Goal: Task Accomplishment & Management: Manage account settings

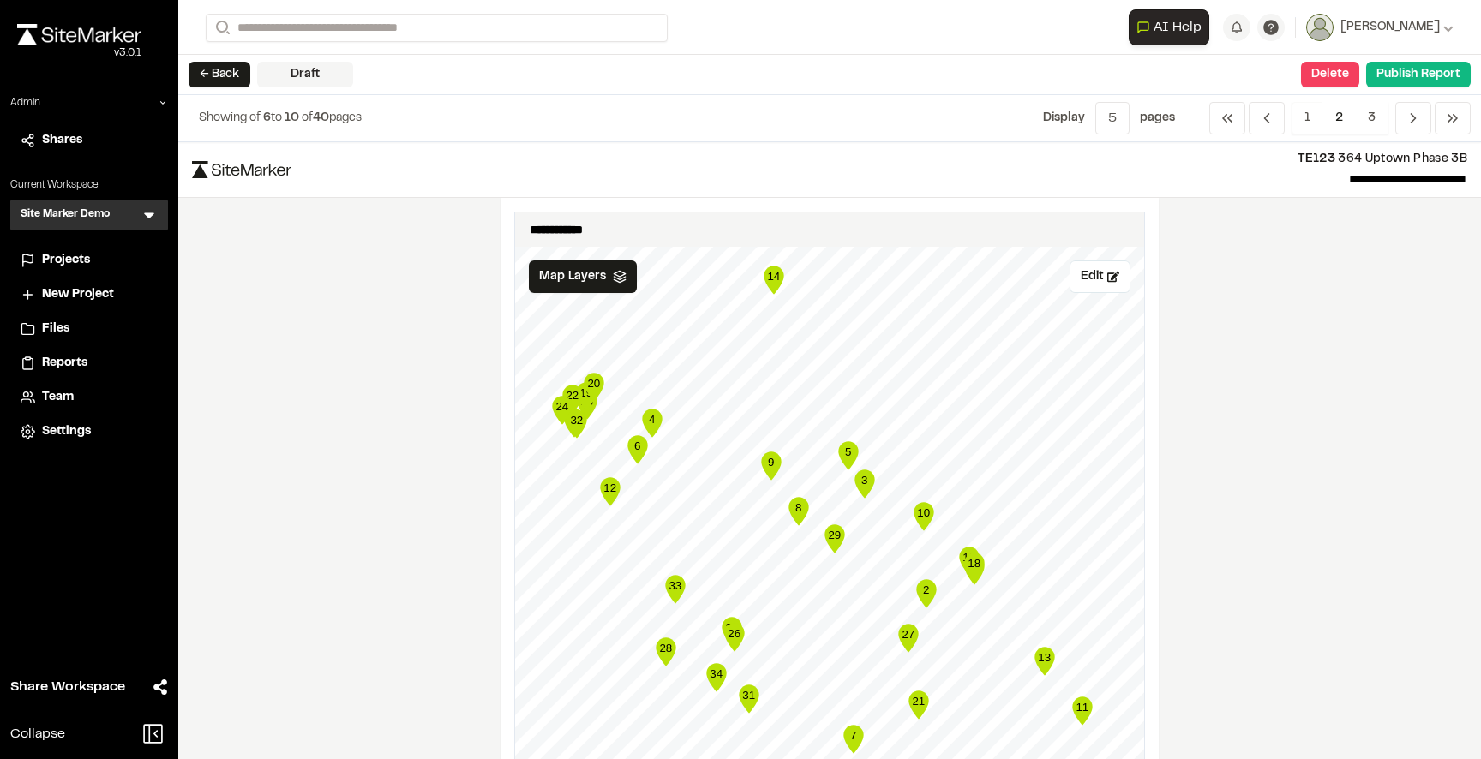
scroll to position [1131, 0]
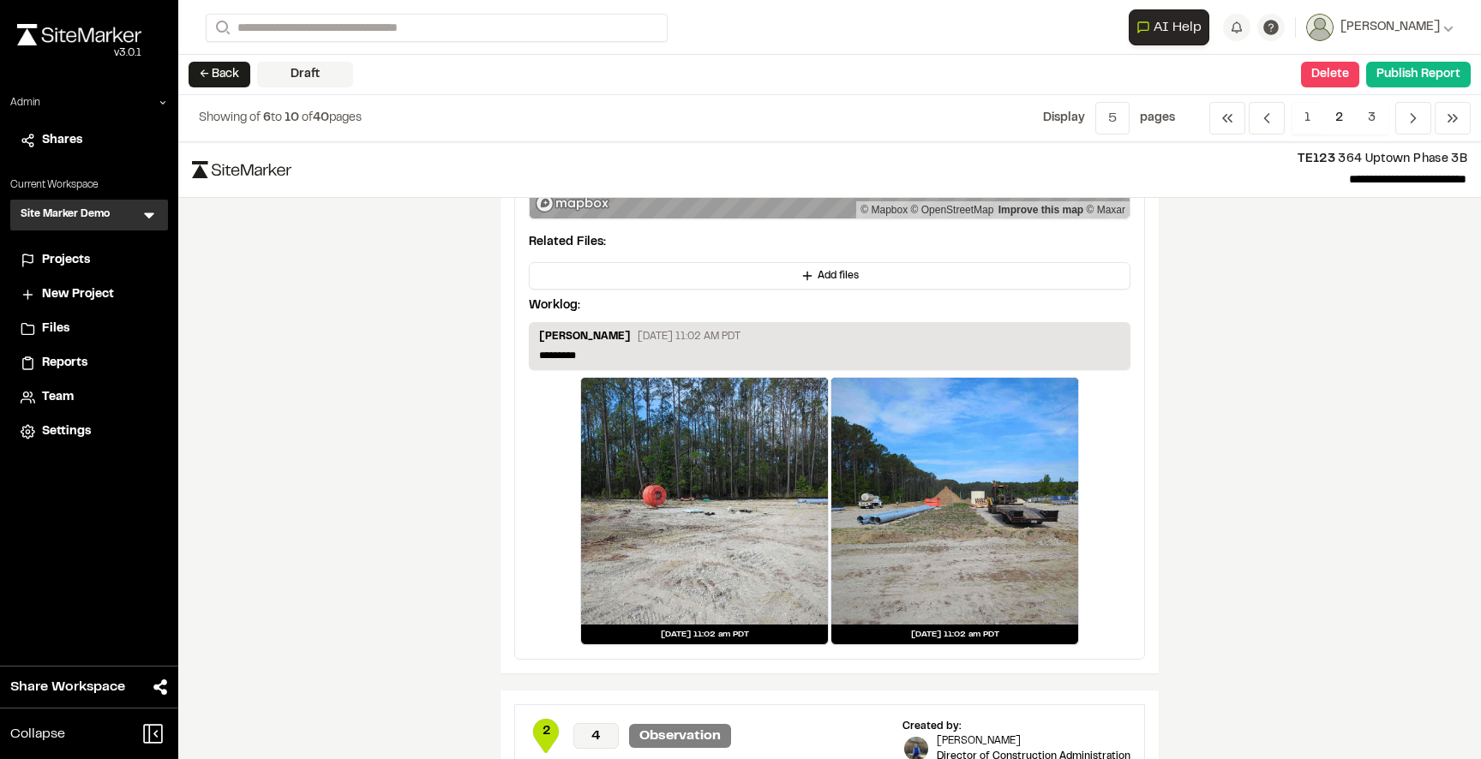
click at [514, 69] on div "← Back Draft Delete Confirm Report Removal Are you sure? This will completely d…" at bounding box center [829, 75] width 1303 height 40
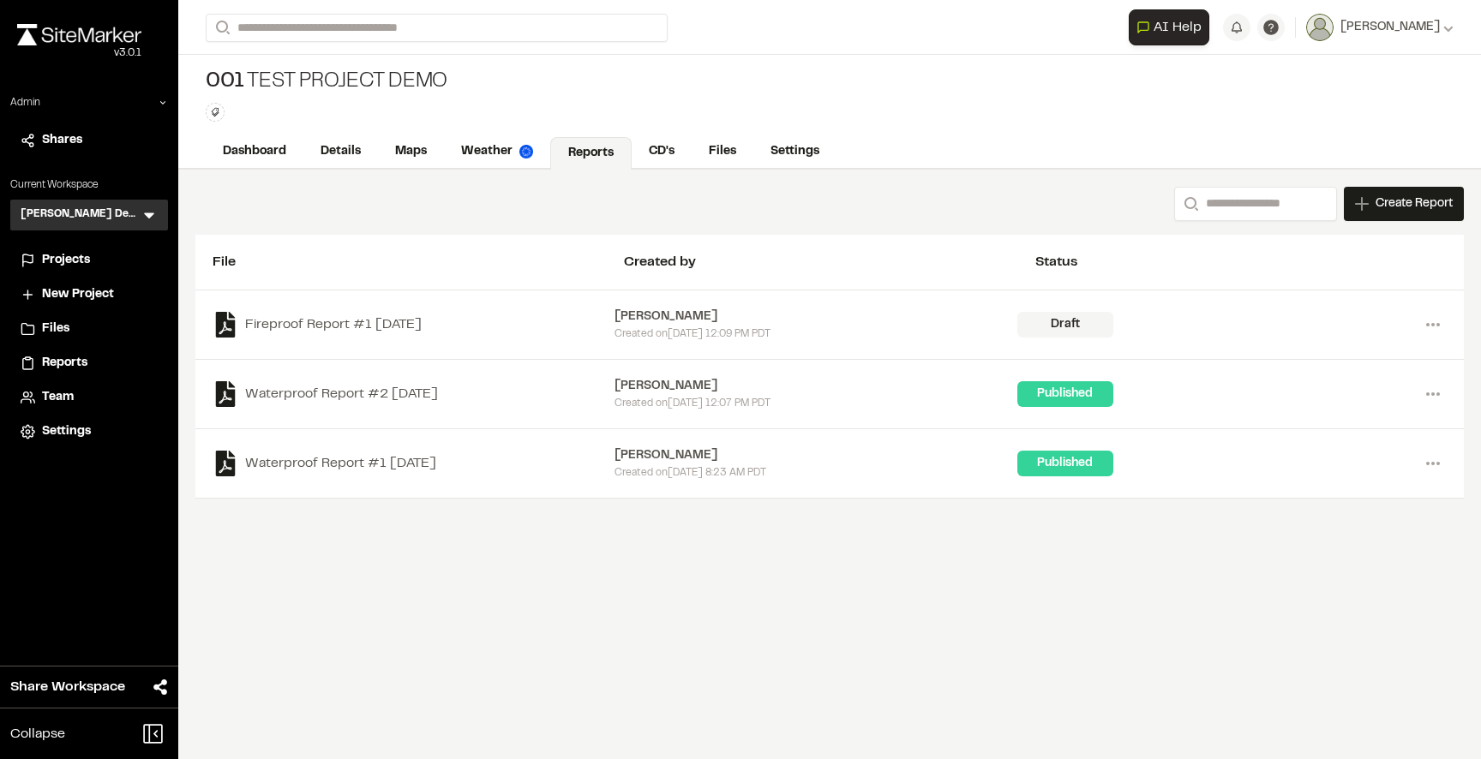
click at [788, 81] on div "001 Test Project Demo Type Enter or comma to add tag." at bounding box center [829, 95] width 1303 height 81
click at [500, 164] on link "Weather" at bounding box center [498, 153] width 108 height 33
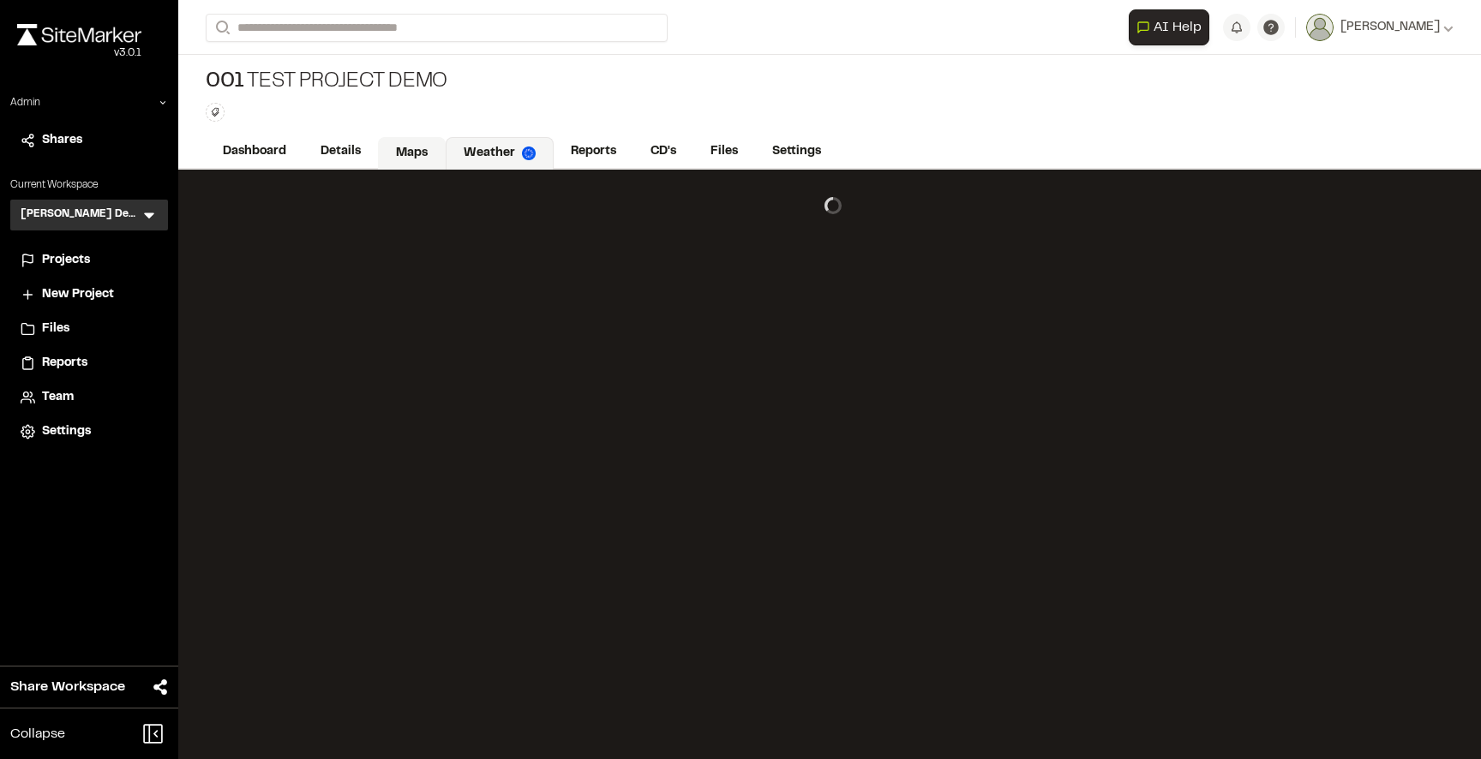
click at [406, 156] on link "Maps" at bounding box center [412, 153] width 68 height 33
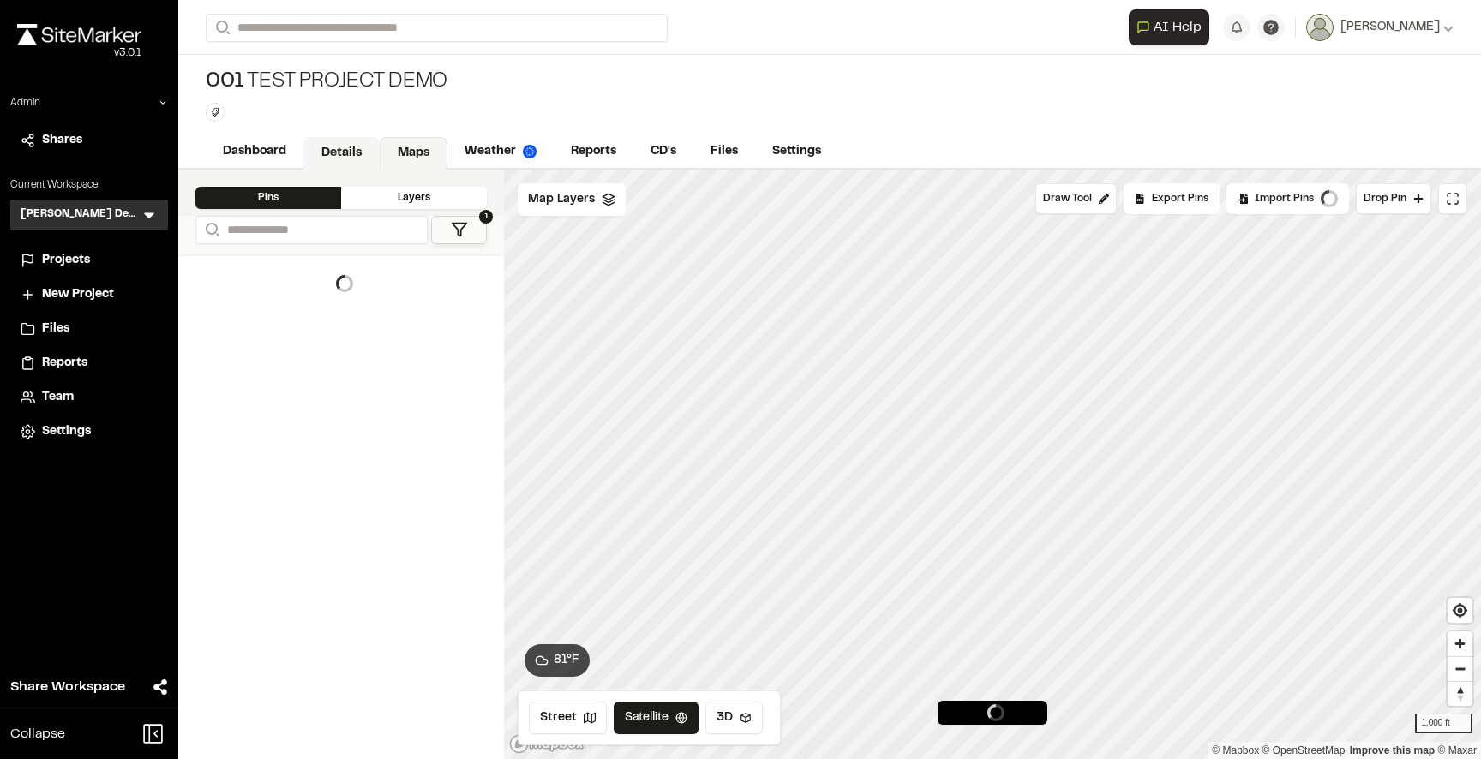
click at [341, 152] on link "Details" at bounding box center [341, 153] width 76 height 33
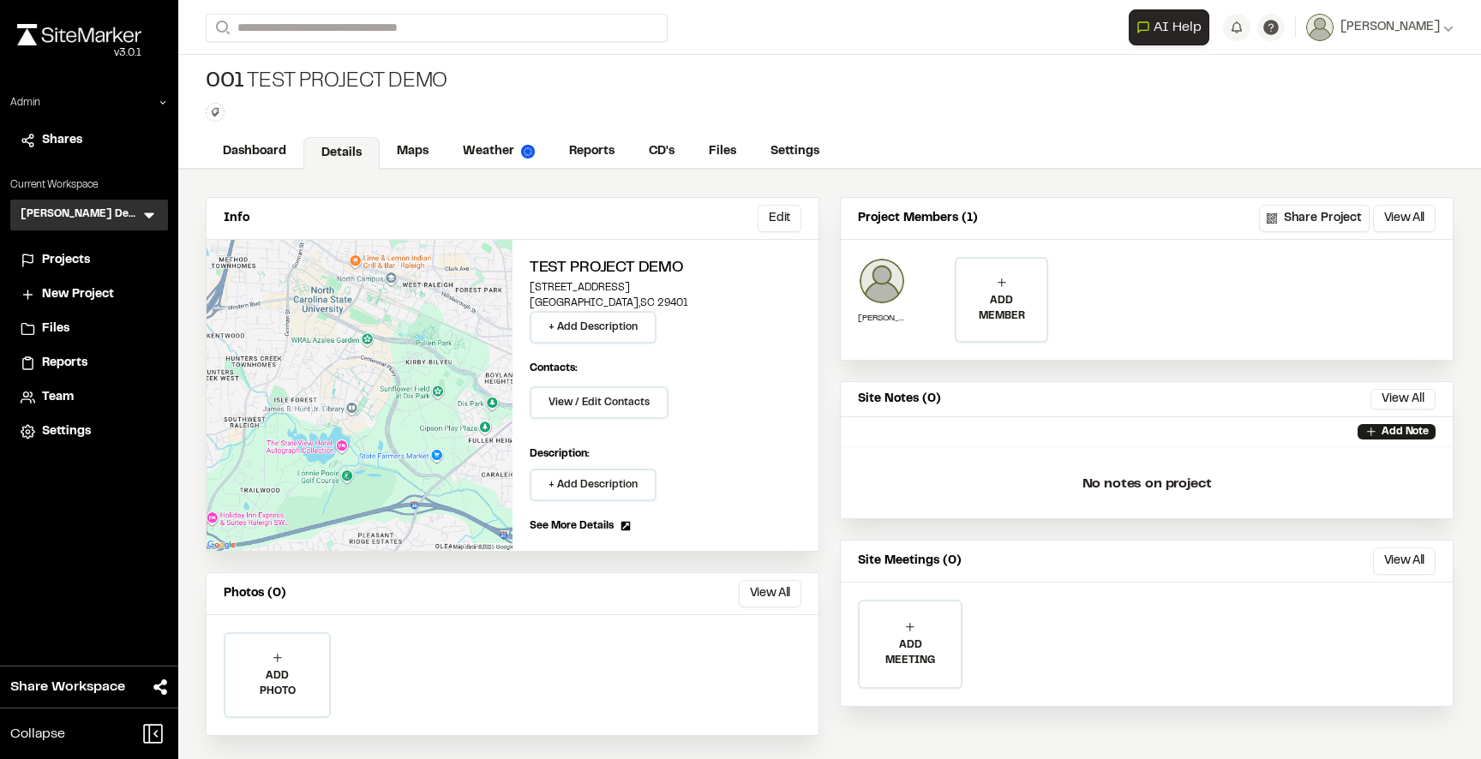
click at [554, 52] on div "**********" at bounding box center [830, 27] width 1248 height 55
click at [616, 82] on div "001 Test Project Demo Type Enter or comma to add tag." at bounding box center [829, 95] width 1303 height 81
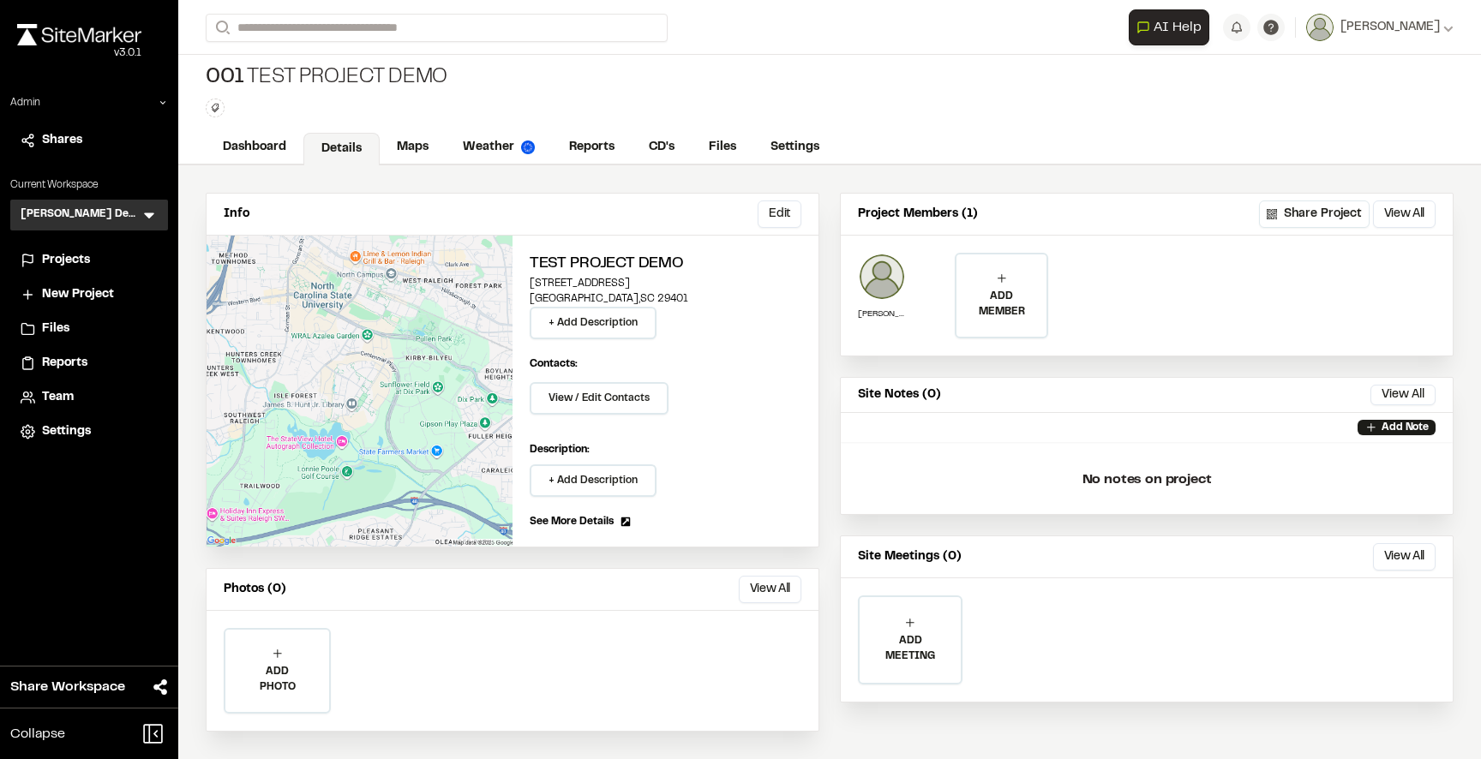
click at [730, 80] on div "001 Test Project Demo Type Enter or comma to add tag." at bounding box center [829, 91] width 1303 height 81
click at [710, 75] on div "001 Test Project Demo Type Enter or comma to add tag." at bounding box center [829, 91] width 1303 height 81
click at [621, 86] on div "001 Test Project Demo Type Enter or comma to add tag." at bounding box center [829, 91] width 1303 height 81
click at [404, 144] on link "Maps" at bounding box center [414, 149] width 68 height 33
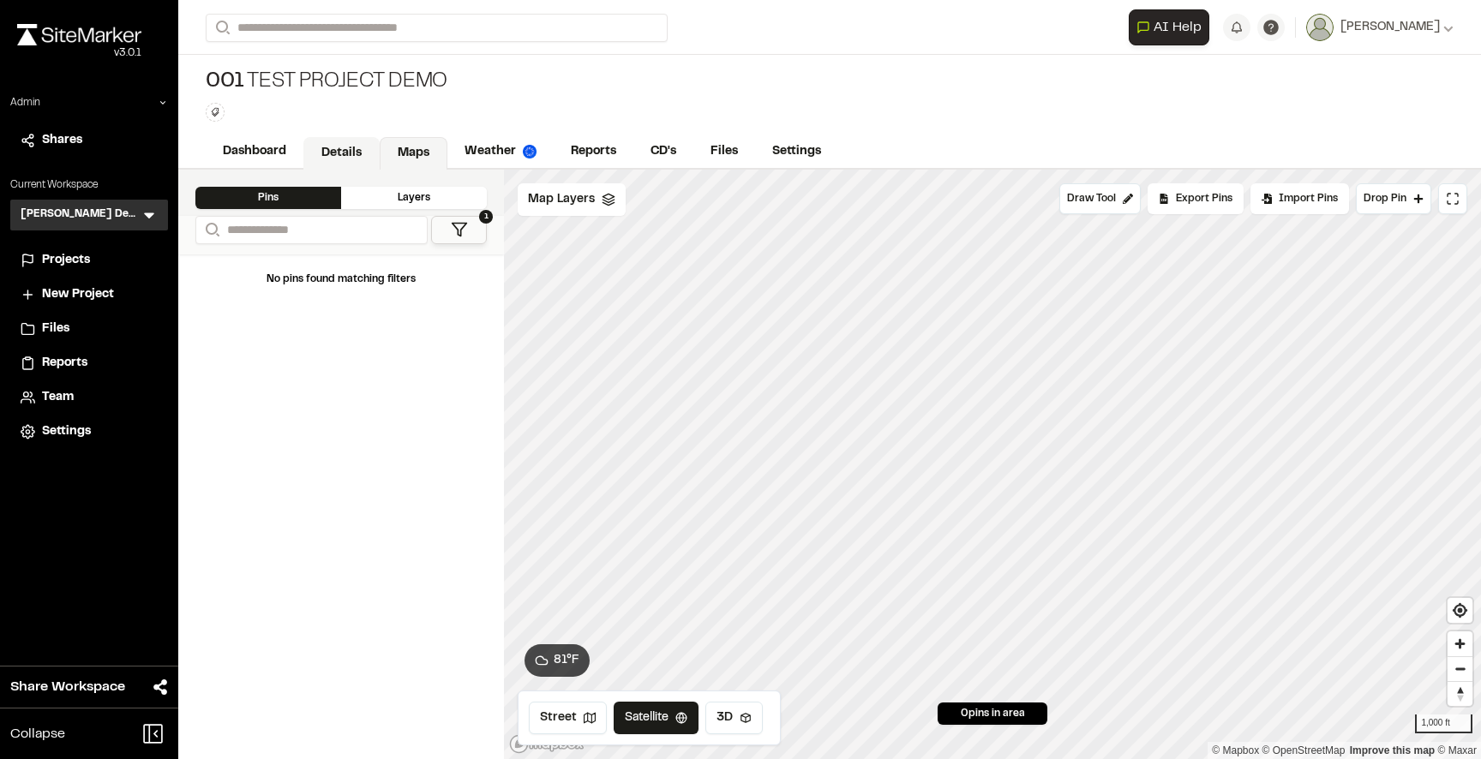
click at [319, 144] on link "Details" at bounding box center [341, 153] width 76 height 33
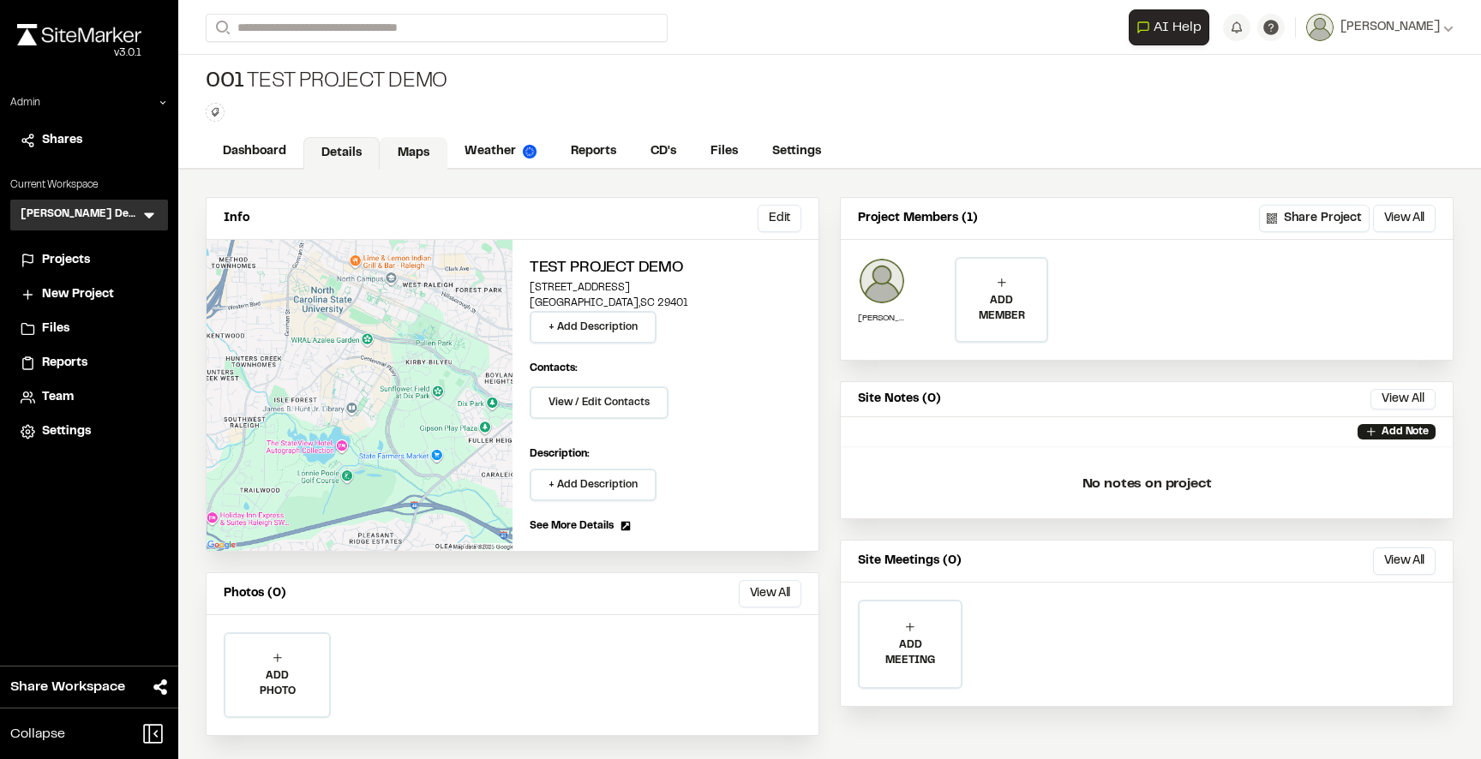
click at [421, 144] on link "Maps" at bounding box center [414, 153] width 68 height 33
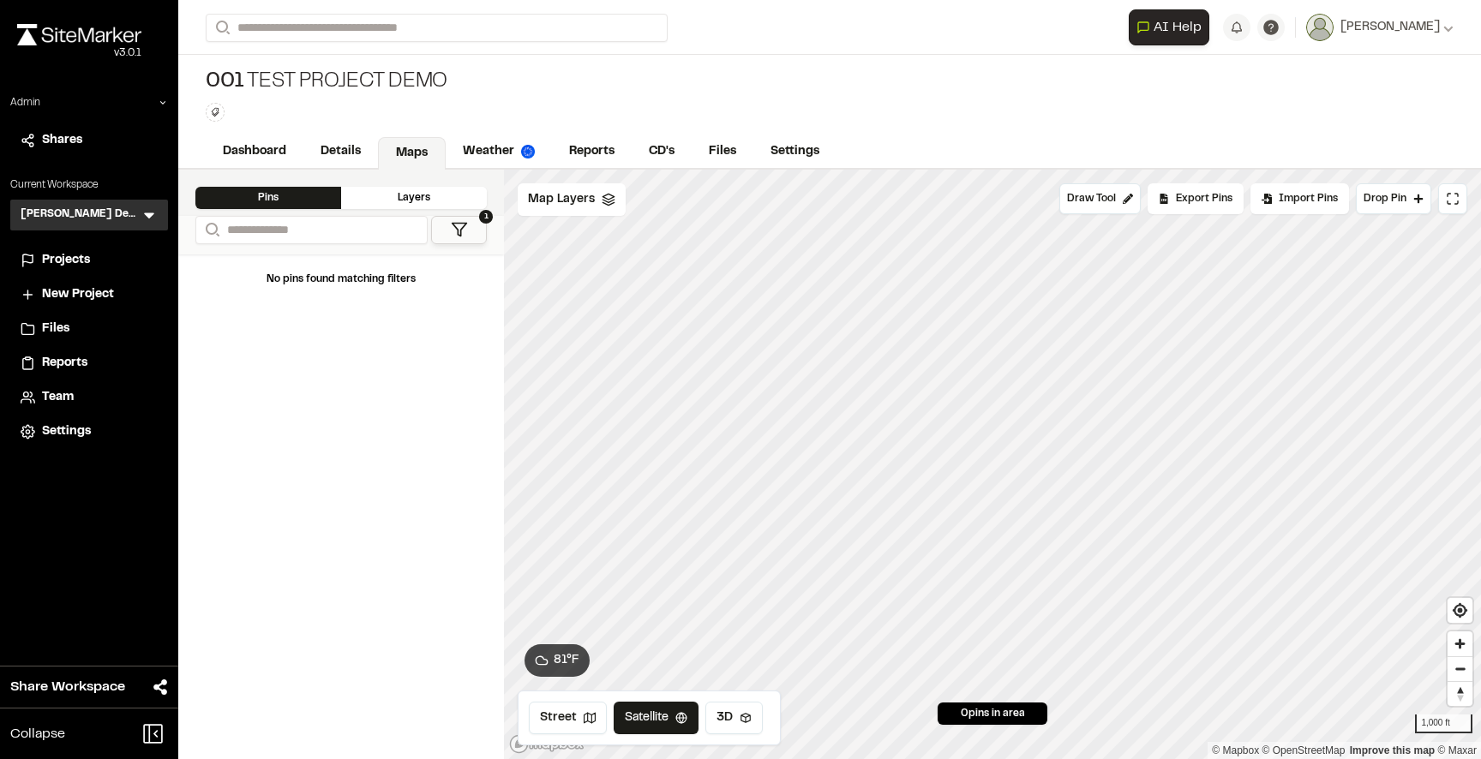
click at [523, 134] on div "001 Test Project Demo Type Enter or comma to add tag." at bounding box center [829, 95] width 1303 height 81
click at [603, 106] on div "001 Test Project Demo Type Enter or comma to add tag." at bounding box center [829, 95] width 1303 height 81
click at [472, 235] on button "1" at bounding box center [459, 230] width 56 height 28
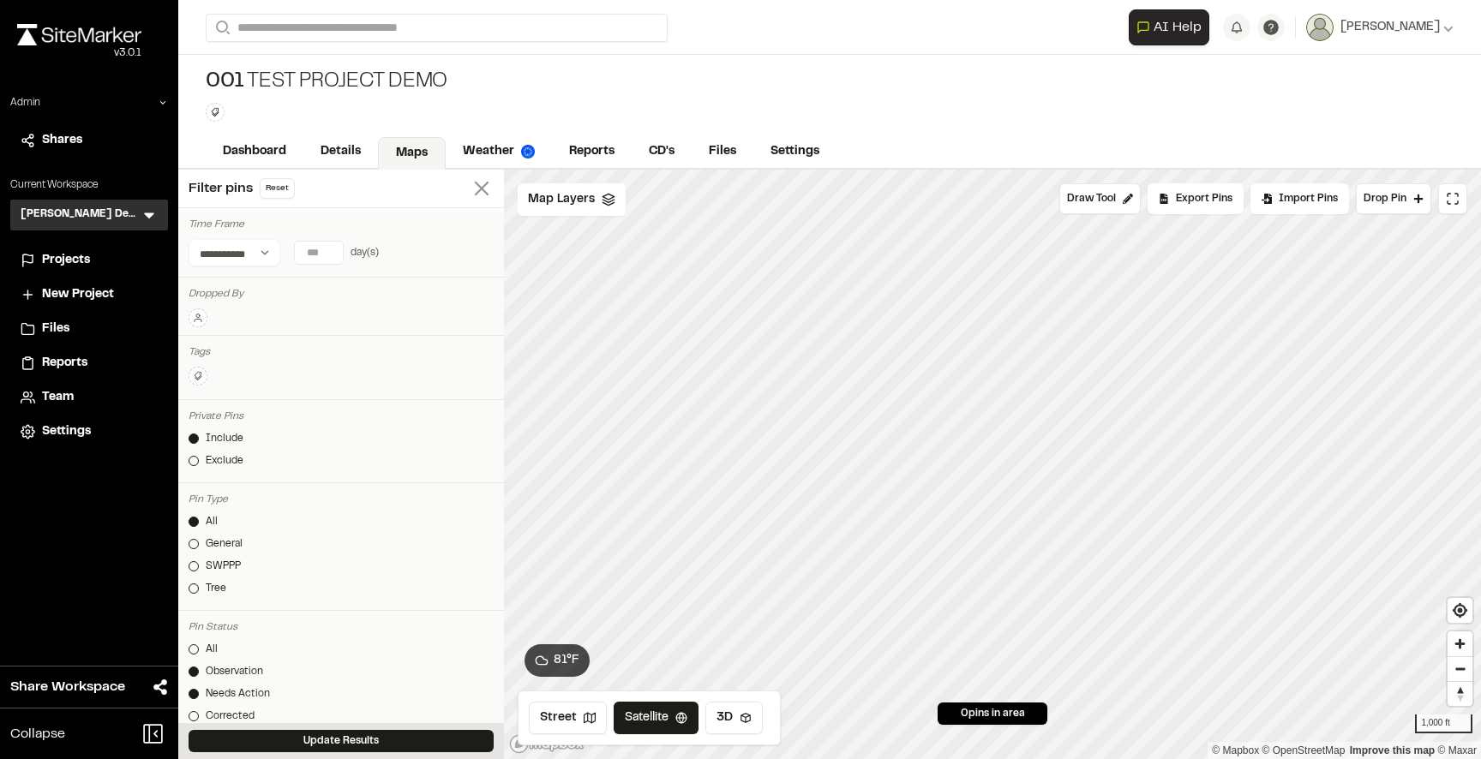
click at [478, 199] on icon at bounding box center [482, 189] width 24 height 24
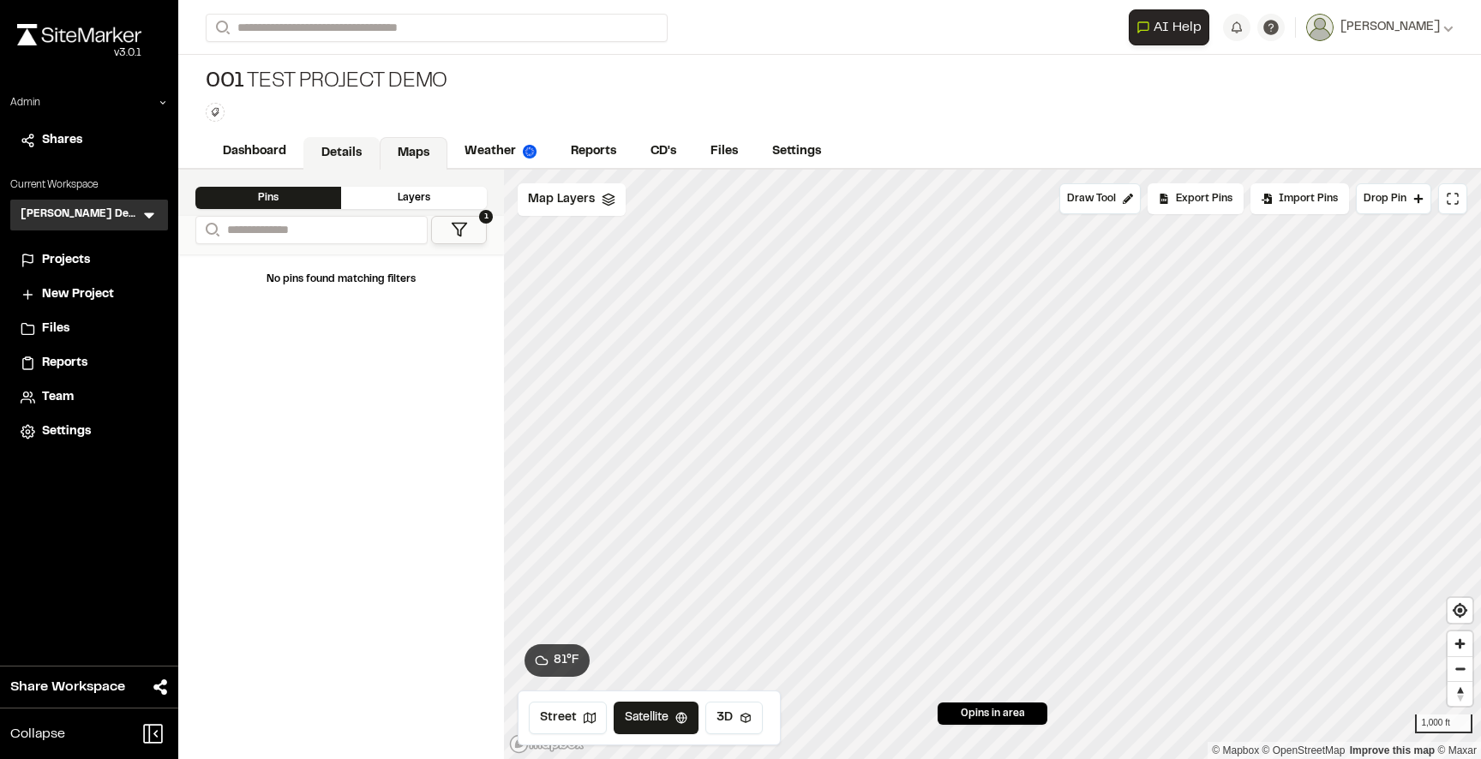
click at [350, 165] on link "Details" at bounding box center [341, 153] width 76 height 33
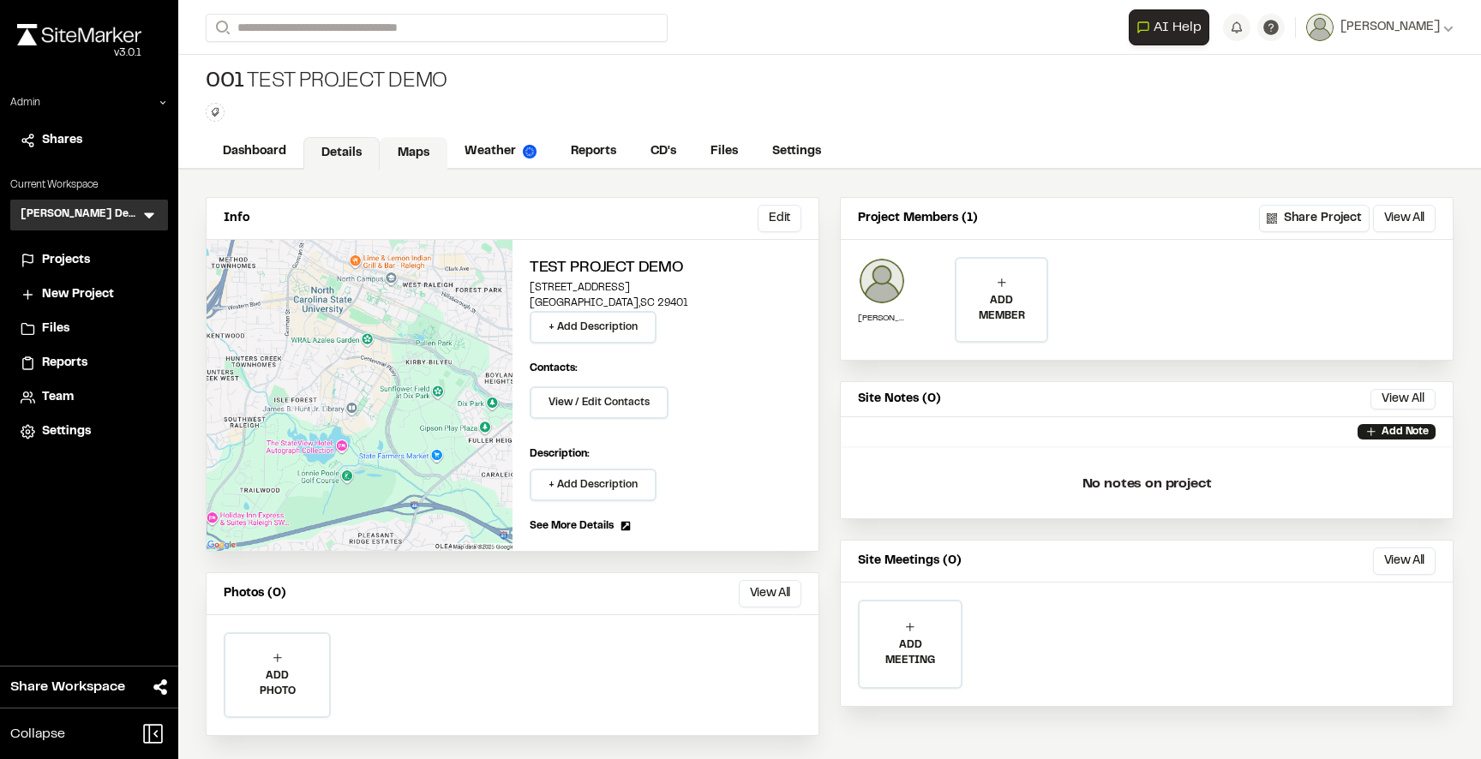
click at [411, 147] on link "Maps" at bounding box center [414, 153] width 68 height 33
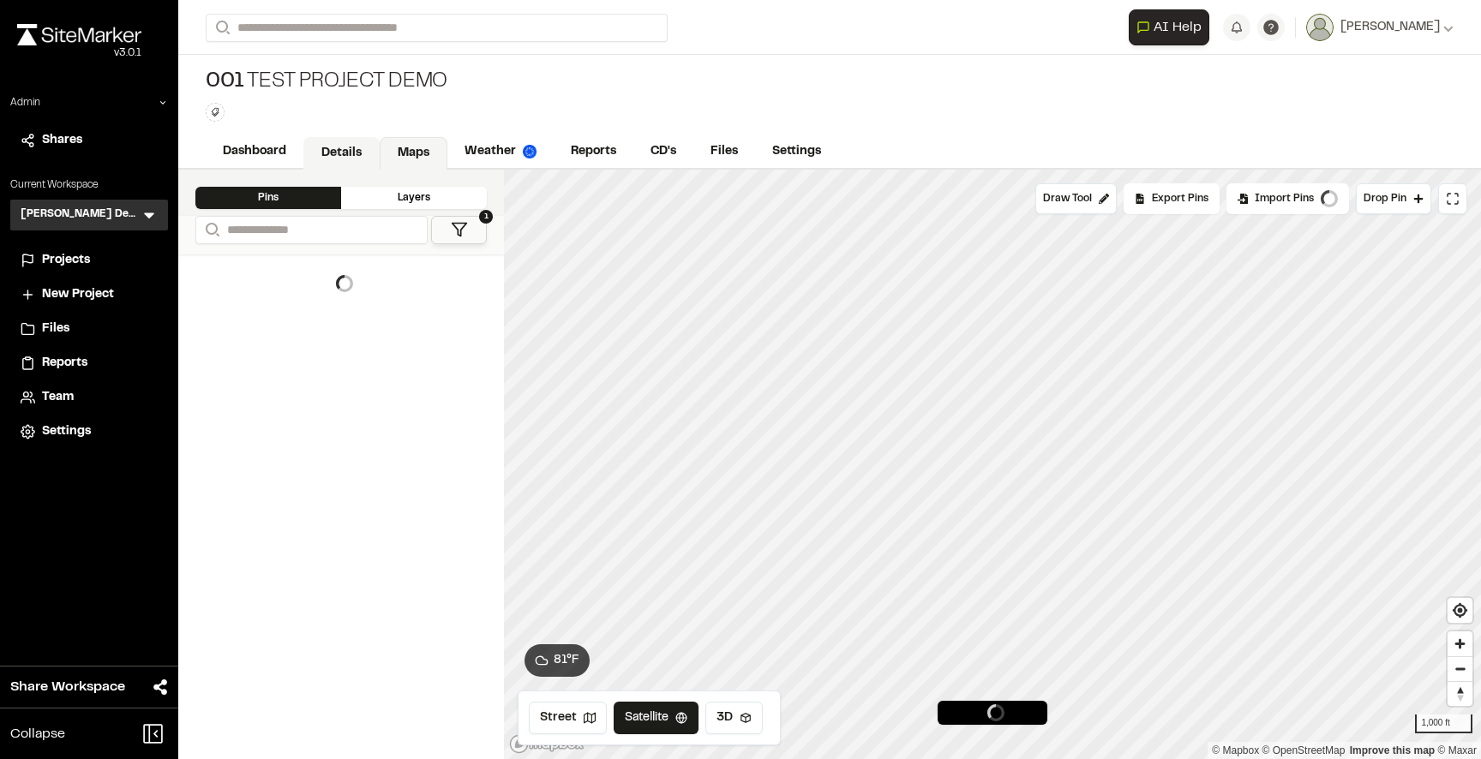
click at [350, 147] on link "Details" at bounding box center [341, 153] width 76 height 33
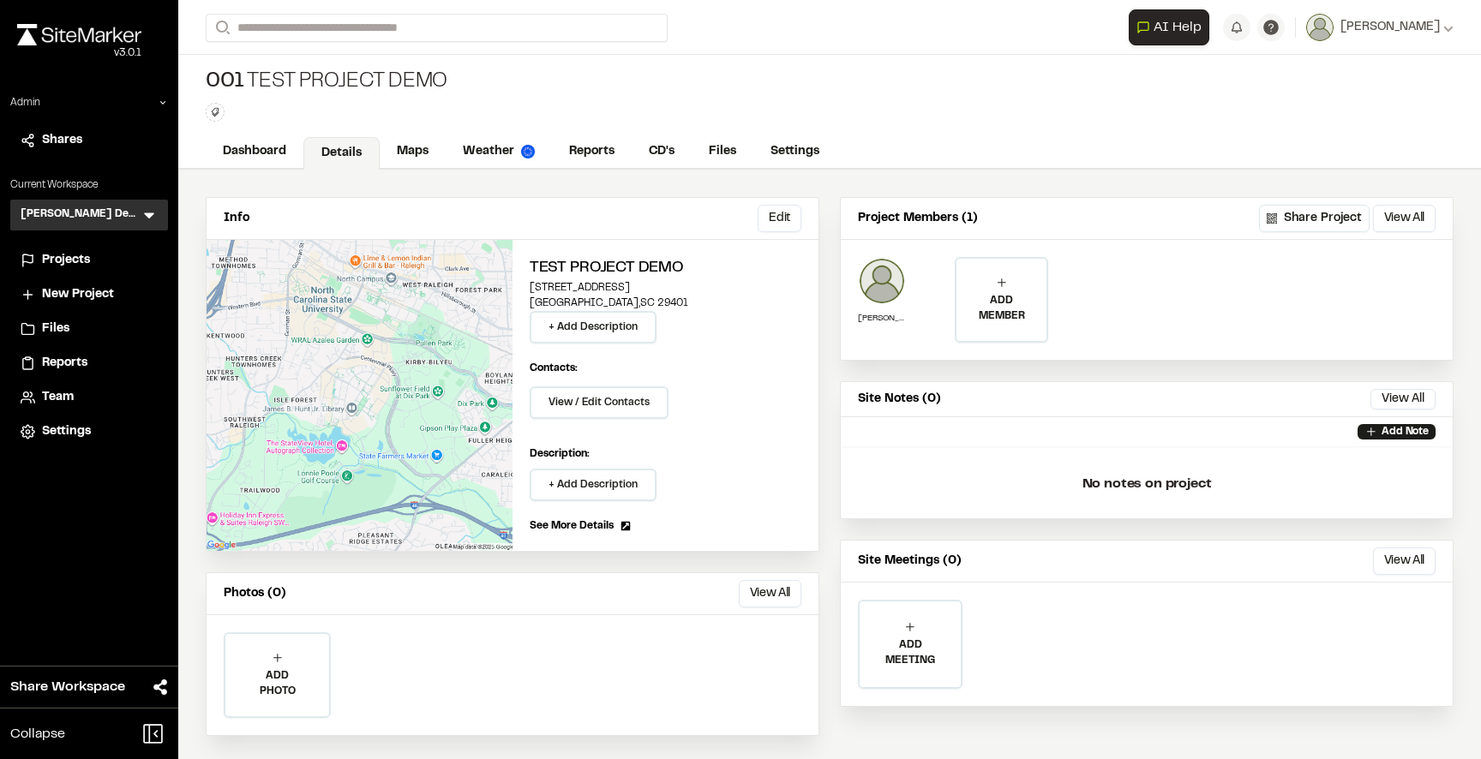
click at [506, 100] on div "001 Test Project Demo Type Enter or comma to add tag." at bounding box center [829, 95] width 1303 height 81
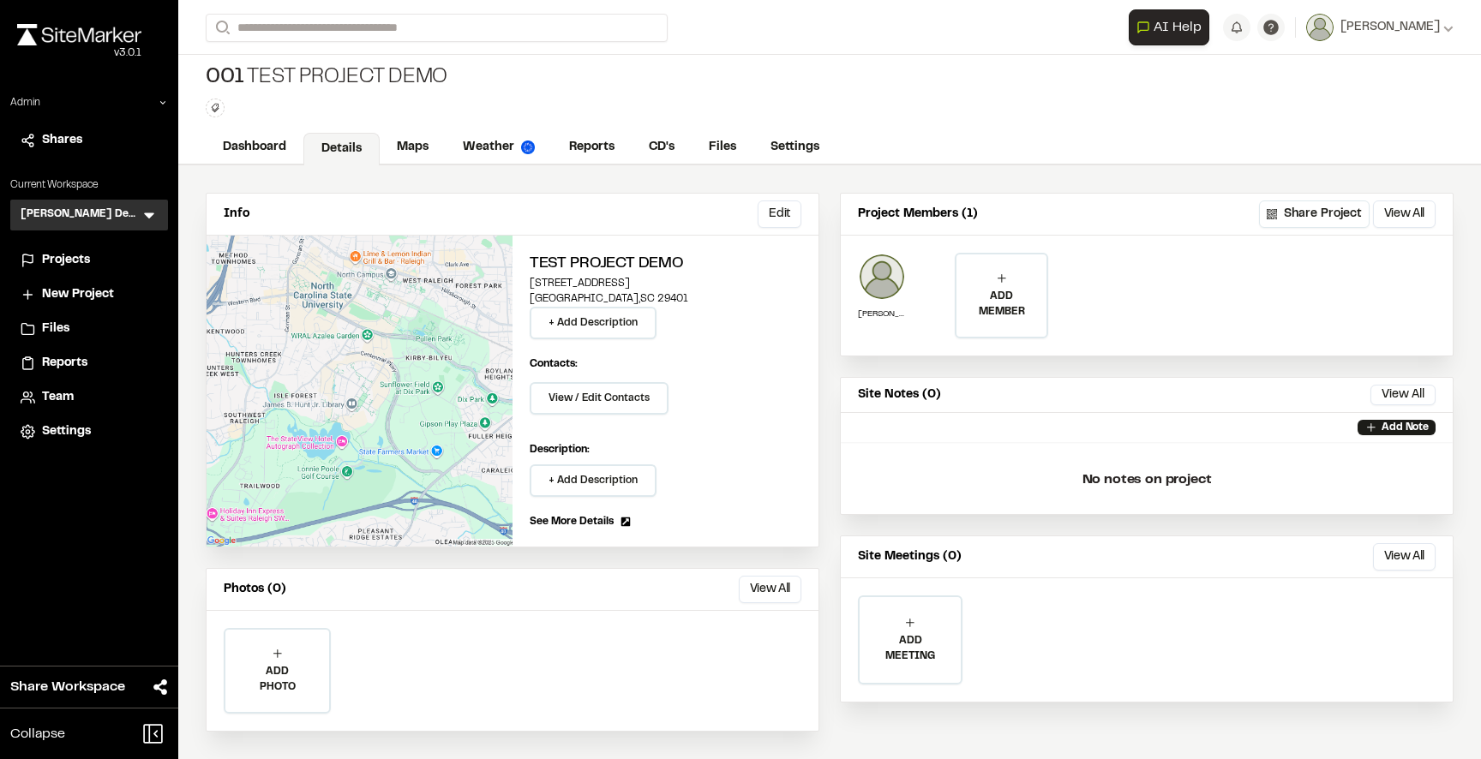
click at [739, 76] on div "001 Test Project Demo Type Enter or comma to add tag." at bounding box center [829, 91] width 1303 height 81
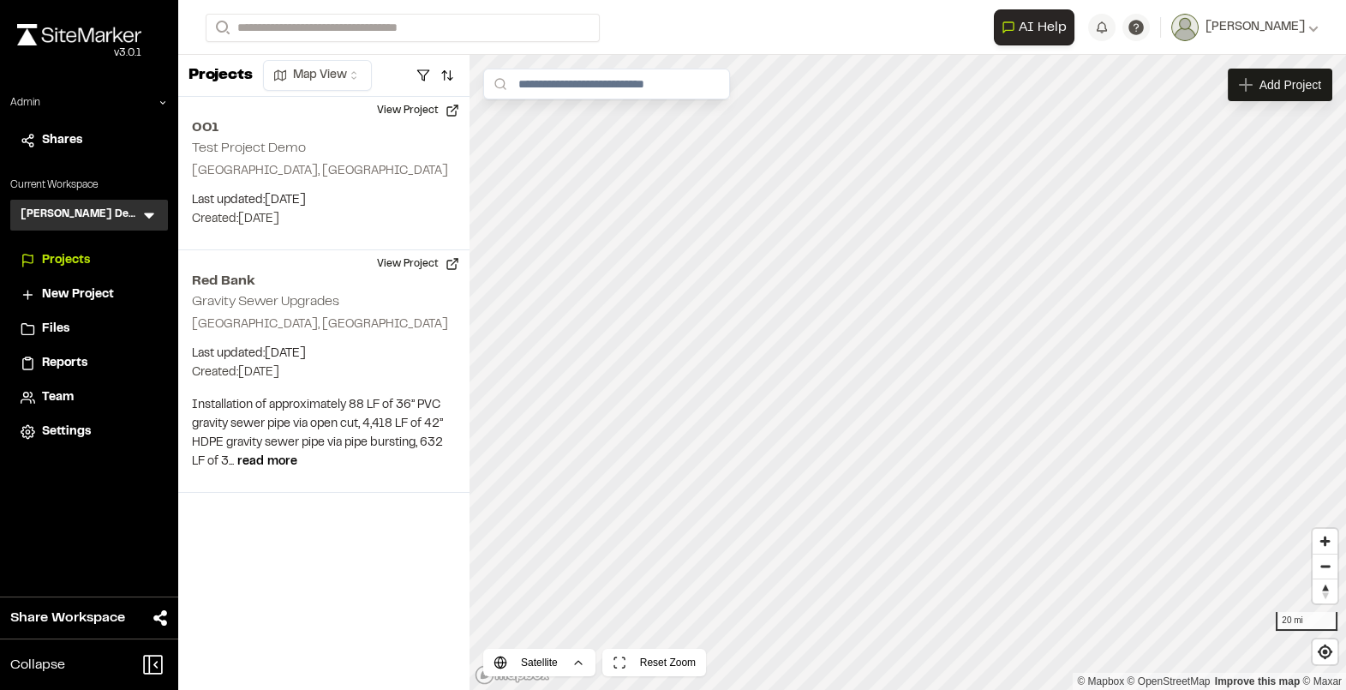
click at [81, 217] on h3 "[PERSON_NAME] Demo Workspace" at bounding box center [81, 215] width 120 height 17
click at [147, 217] on icon at bounding box center [149, 215] width 17 height 17
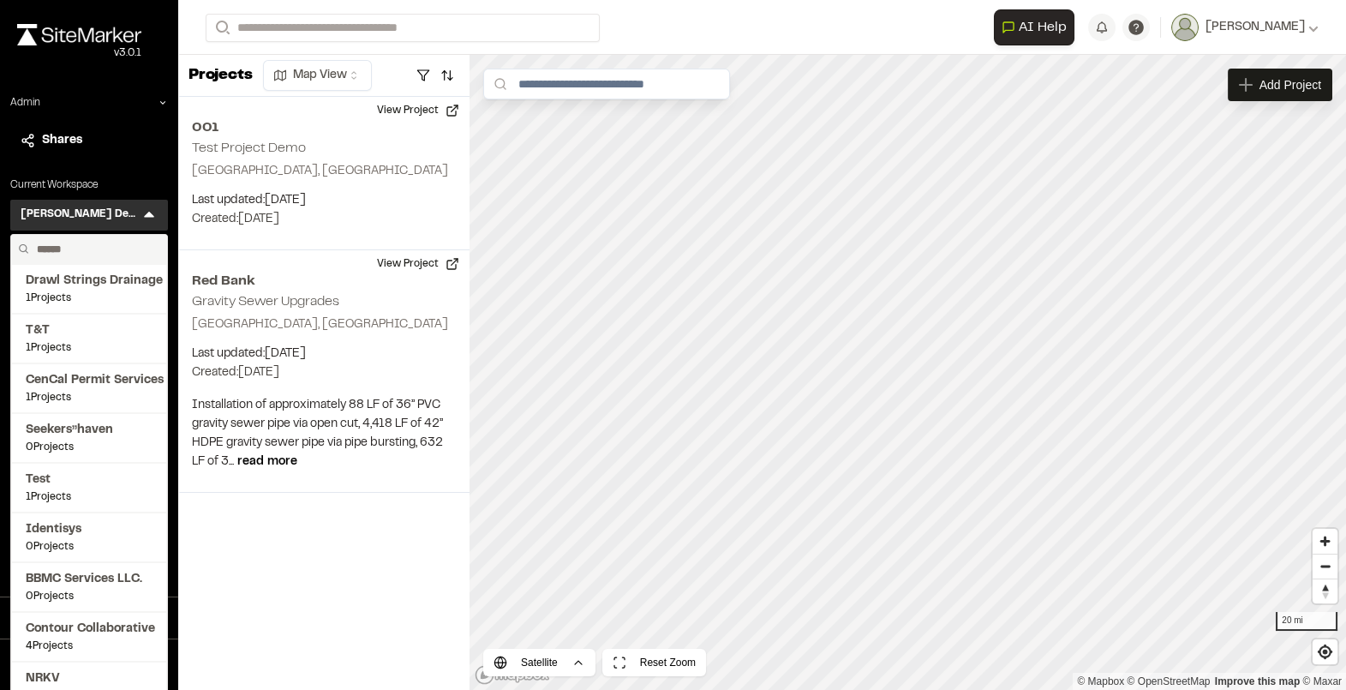
click at [64, 245] on input "text" at bounding box center [95, 249] width 130 height 29
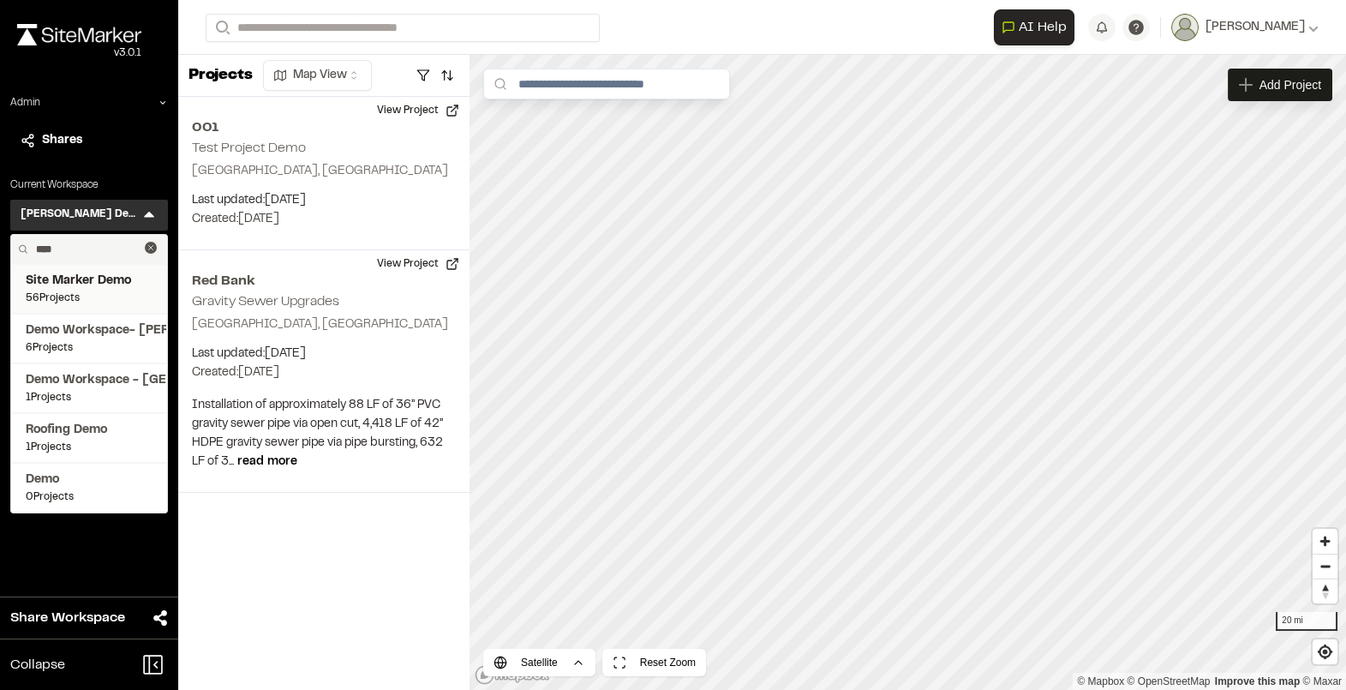
type input "****"
click at [75, 285] on span "Site Marker Demo" at bounding box center [89, 281] width 127 height 19
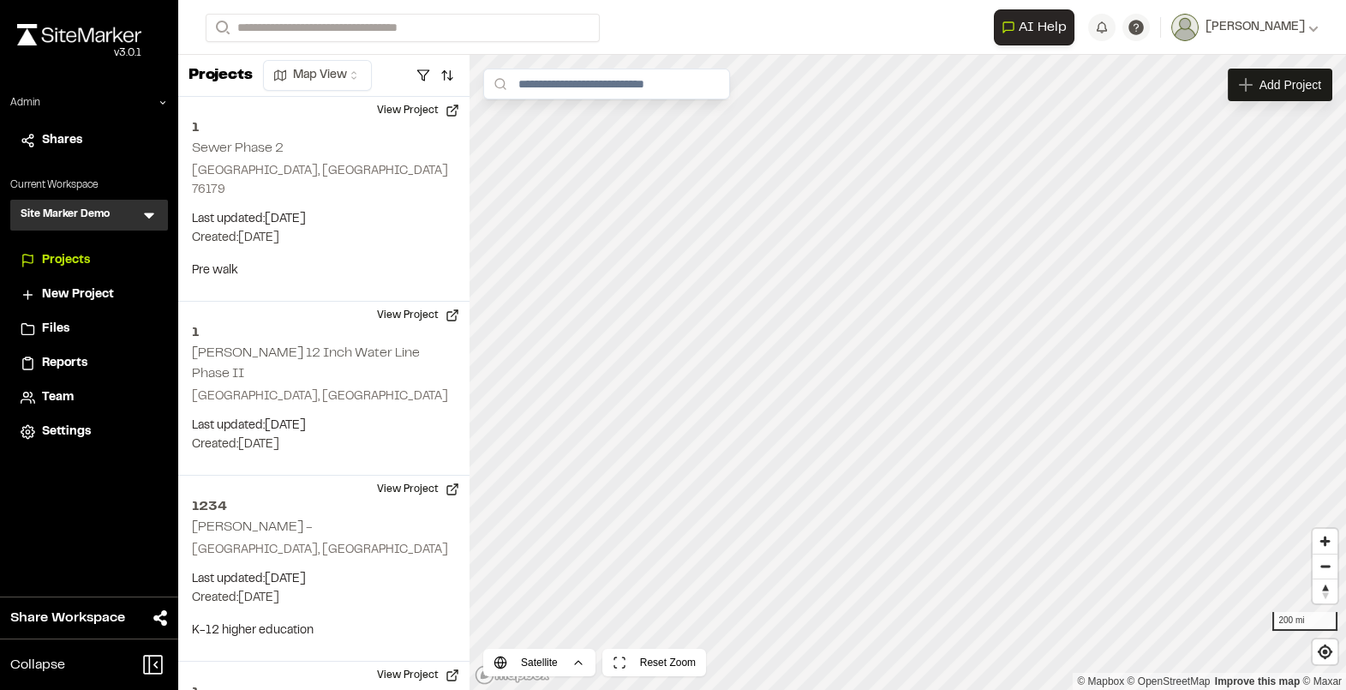
click at [54, 394] on span "Team" at bounding box center [58, 397] width 32 height 19
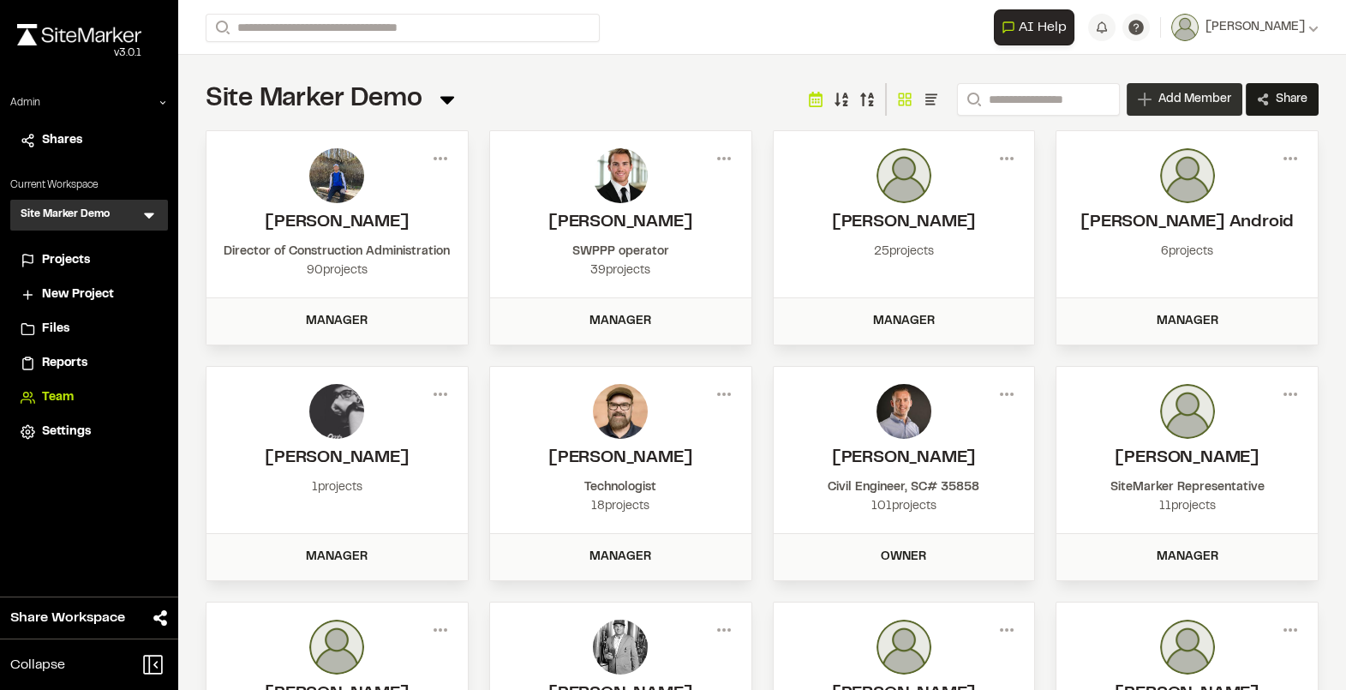
click at [1195, 104] on span "Add Member" at bounding box center [1195, 99] width 73 height 17
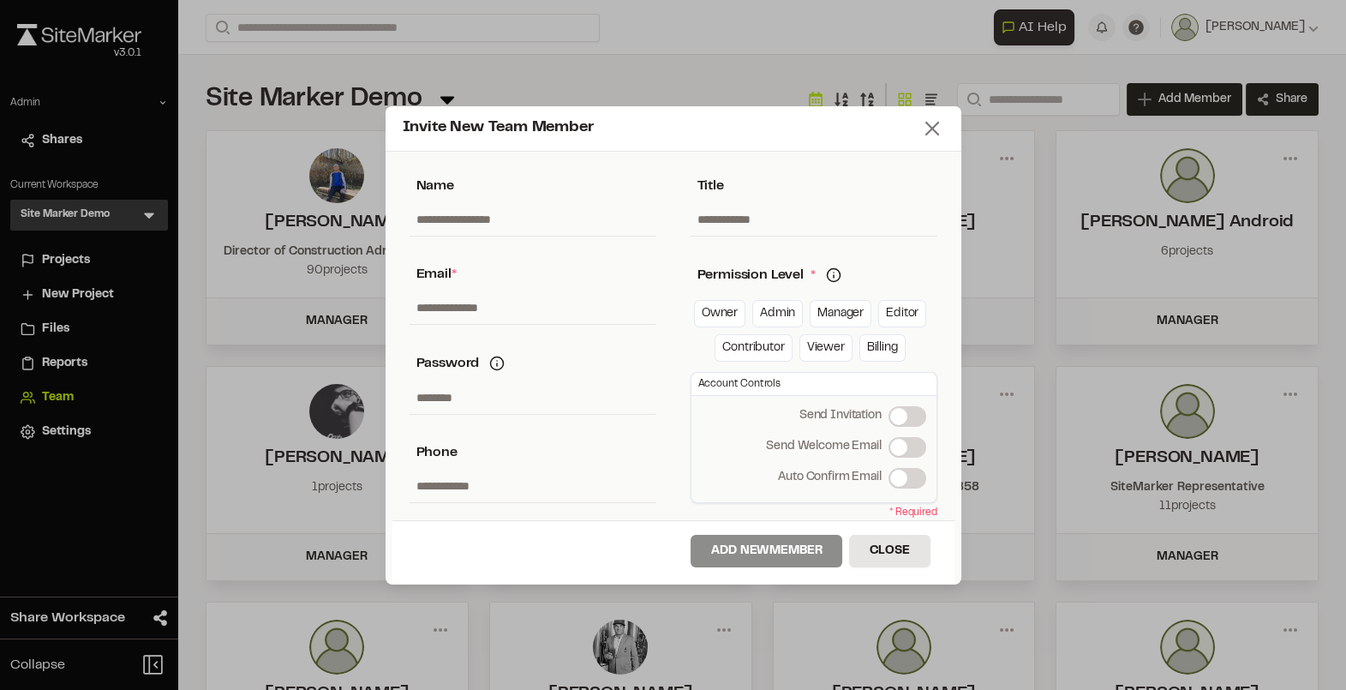
click at [925, 128] on icon at bounding box center [932, 129] width 24 height 24
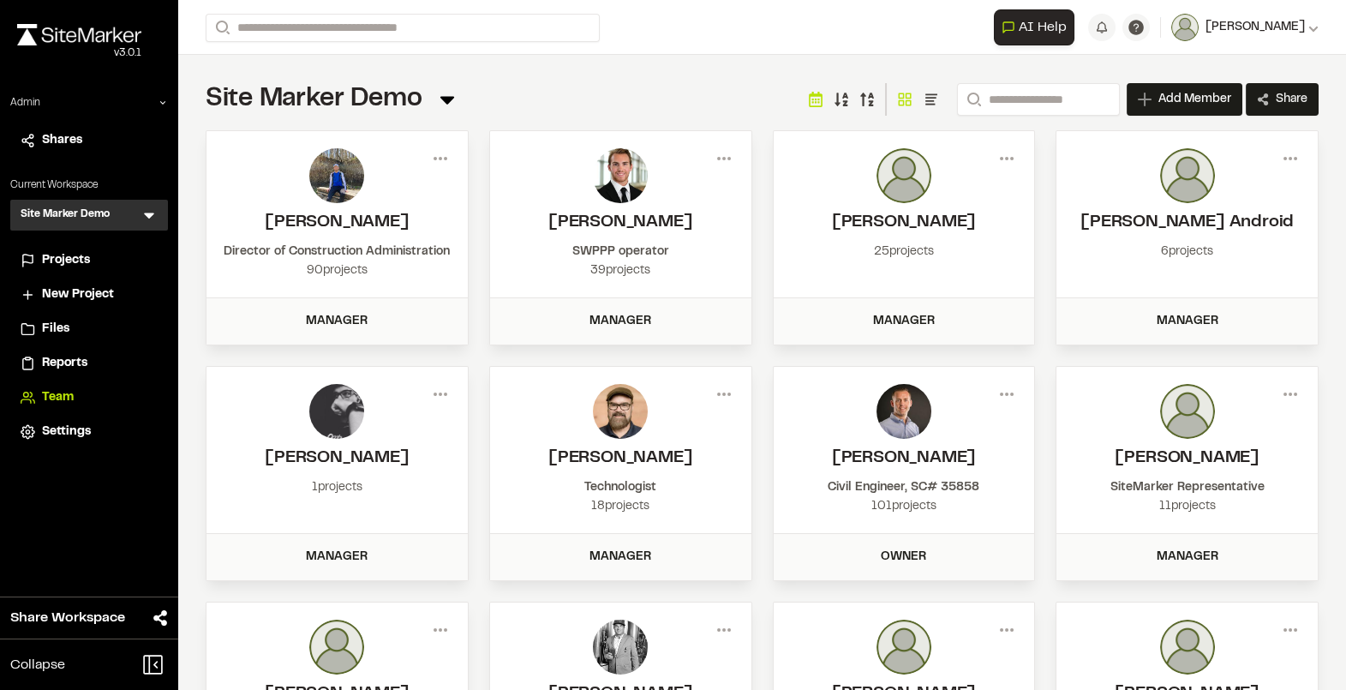
click at [1312, 29] on icon at bounding box center [1314, 30] width 9 height 6
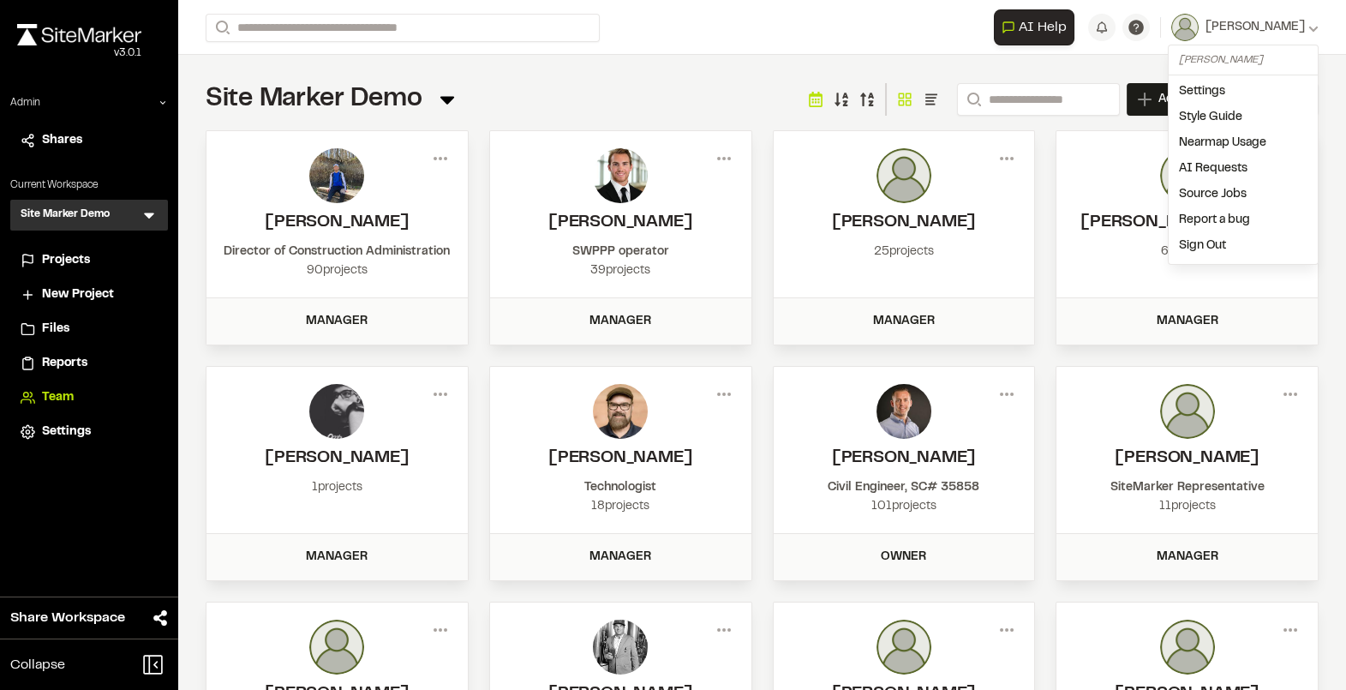
click at [928, 68] on div "Site Marker Demo Team Menu Search Add Member Invite New Team Member * Required …" at bounding box center [762, 478] width 1168 height 847
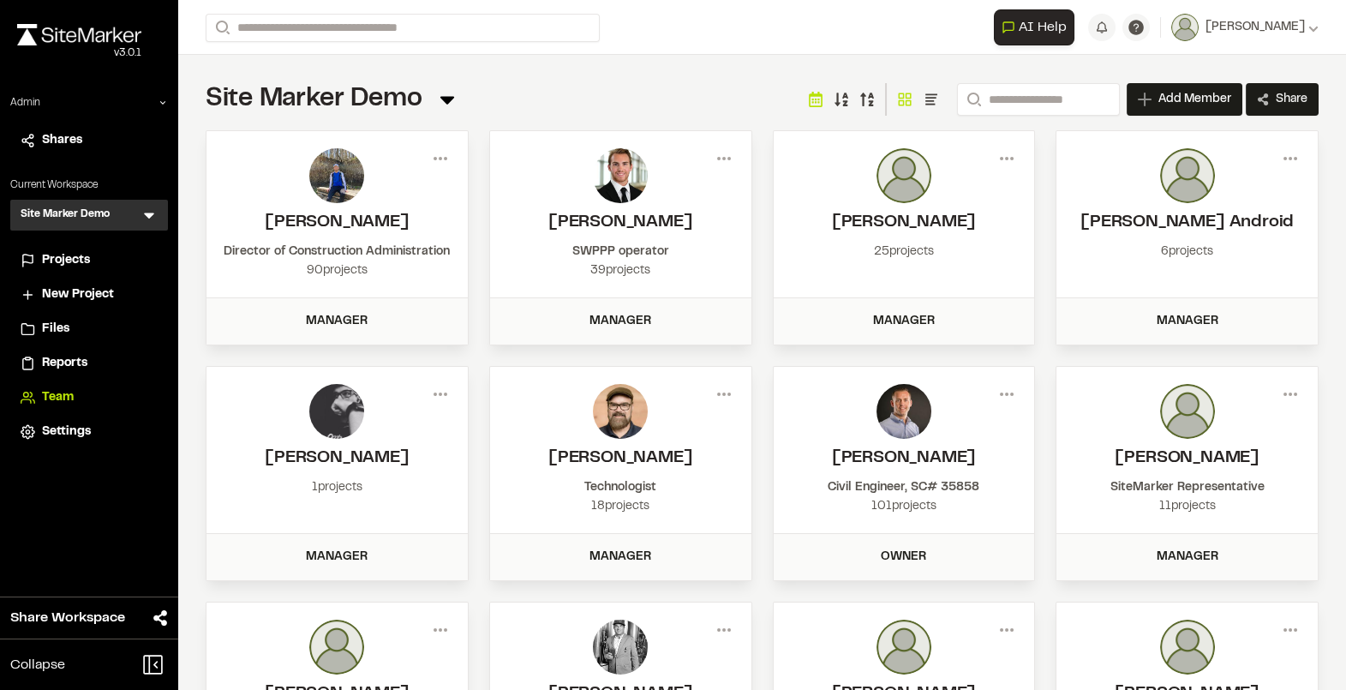
click at [746, 34] on form "Search" at bounding box center [600, 28] width 788 height 28
